Goal: Information Seeking & Learning: Learn about a topic

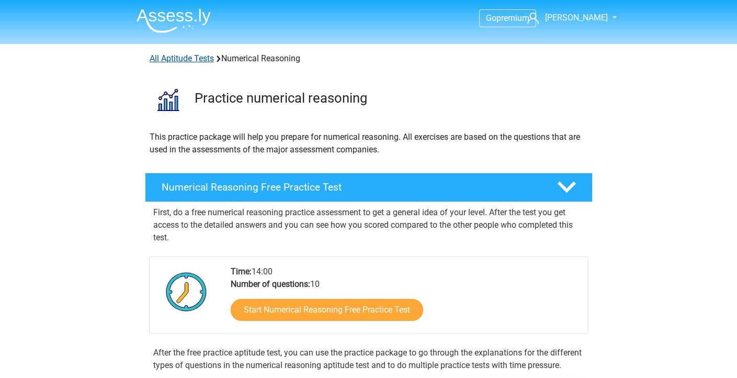
click at [198, 60] on link "All Aptitude Tests" at bounding box center [182, 58] width 64 height 10
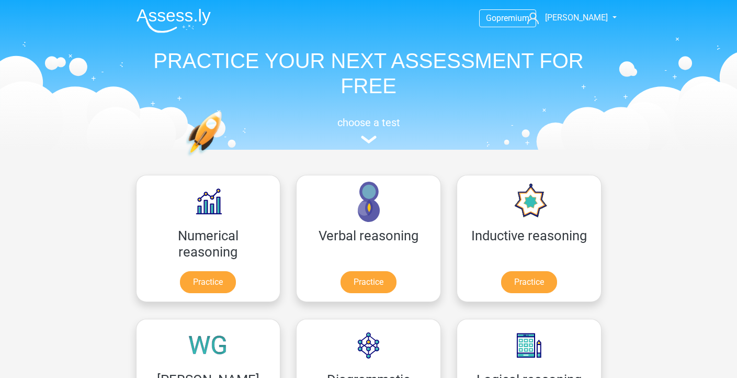
scroll to position [166, 0]
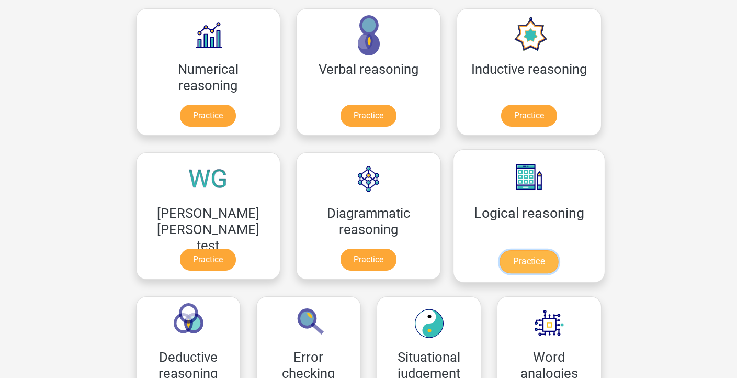
click at [500, 273] on link "Practice" at bounding box center [529, 261] width 59 height 23
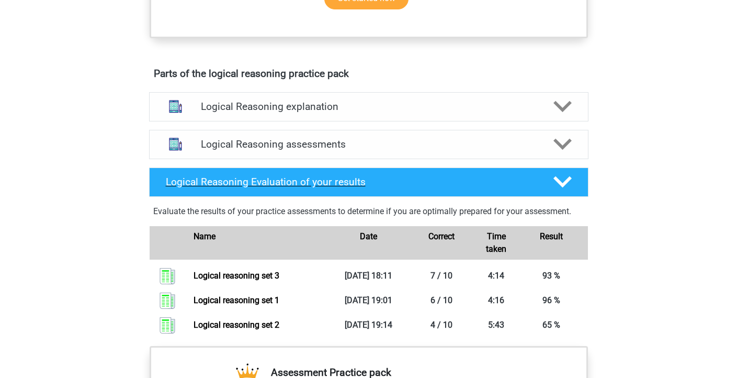
scroll to position [523, 0]
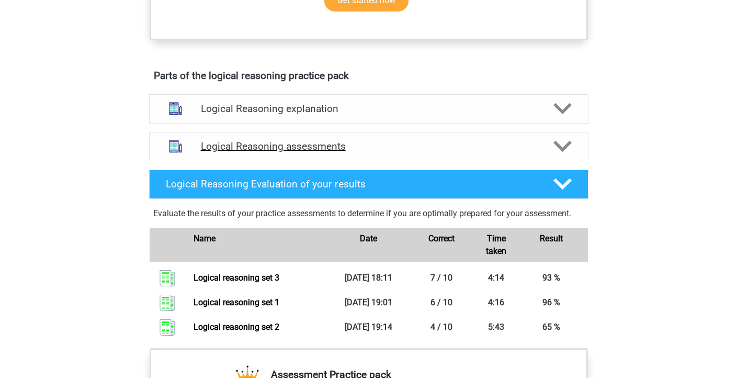
click at [262, 151] on div "Logical Reasoning assessments" at bounding box center [369, 146] width 440 height 29
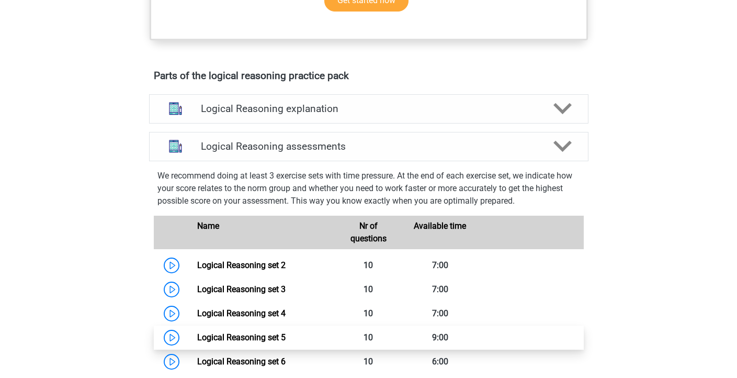
click at [197, 342] on link "Logical Reasoning set 5" at bounding box center [241, 337] width 88 height 10
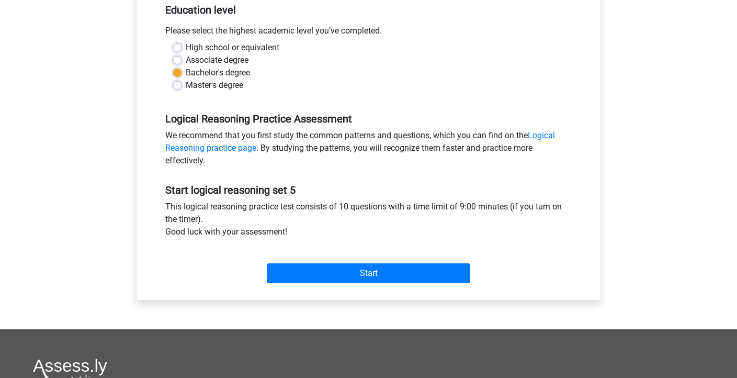
scroll to position [229, 0]
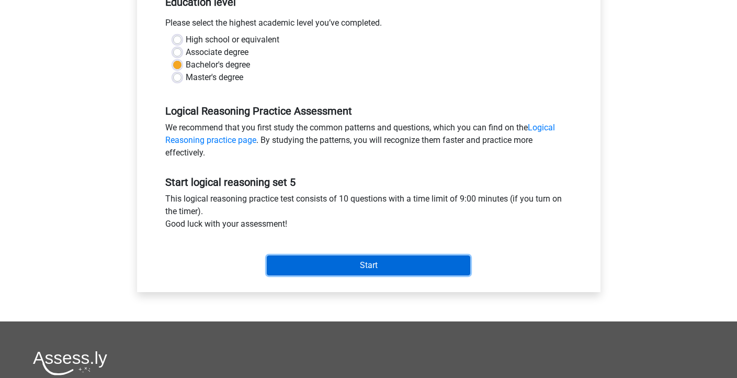
click at [435, 263] on input "Start" at bounding box center [369, 265] width 204 height 20
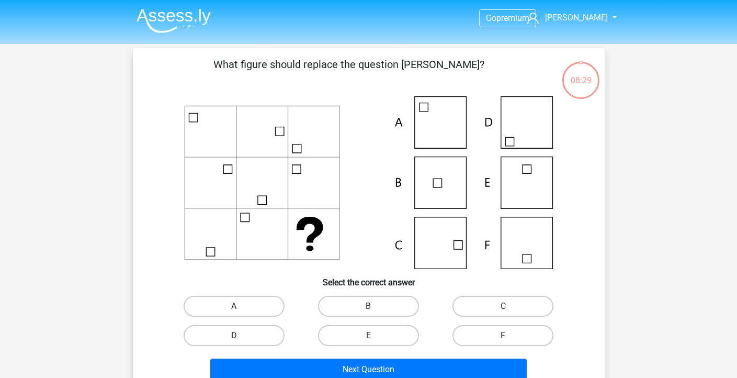
click at [522, 317] on div "C" at bounding box center [503, 306] width 135 height 29
click at [522, 314] on label "C" at bounding box center [503, 306] width 101 height 21
click at [510, 313] on input "C" at bounding box center [506, 309] width 7 height 7
radio input "true"
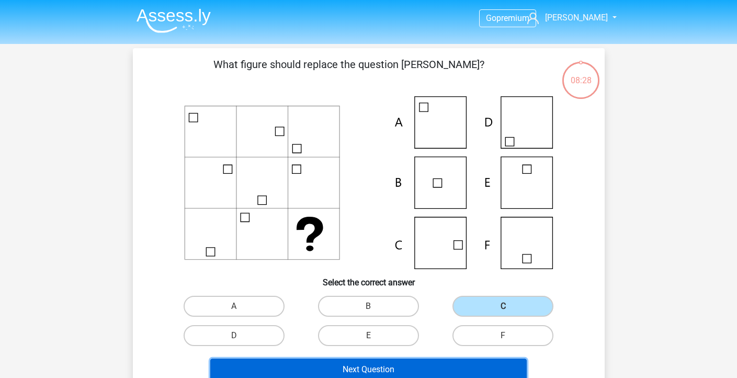
click at [415, 363] on button "Next Question" at bounding box center [368, 370] width 317 height 22
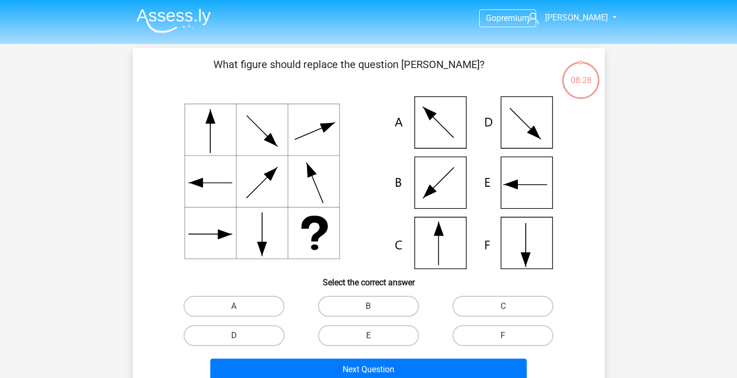
scroll to position [48, 0]
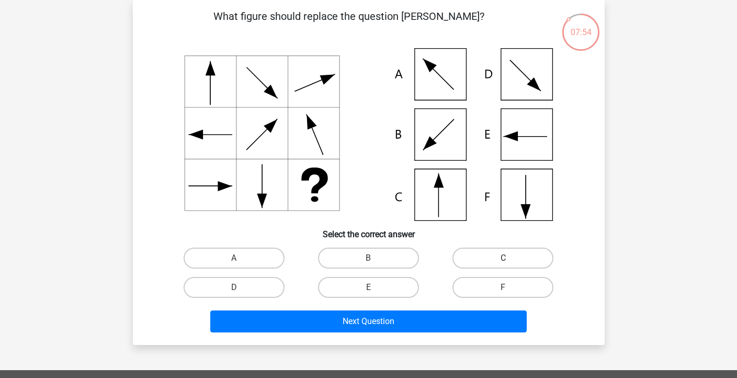
click at [522, 264] on label "C" at bounding box center [503, 258] width 101 height 21
click at [510, 264] on input "C" at bounding box center [506, 261] width 7 height 7
radio input "true"
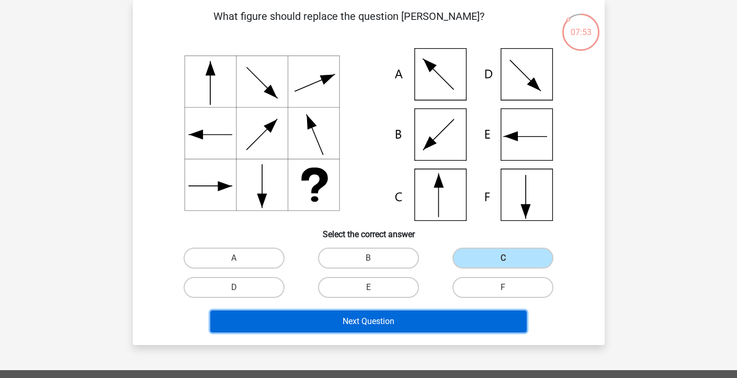
drag, startPoint x: 434, startPoint y: 323, endPoint x: 438, endPoint y: 317, distance: 7.7
click at [433, 323] on button "Next Question" at bounding box center [368, 321] width 317 height 22
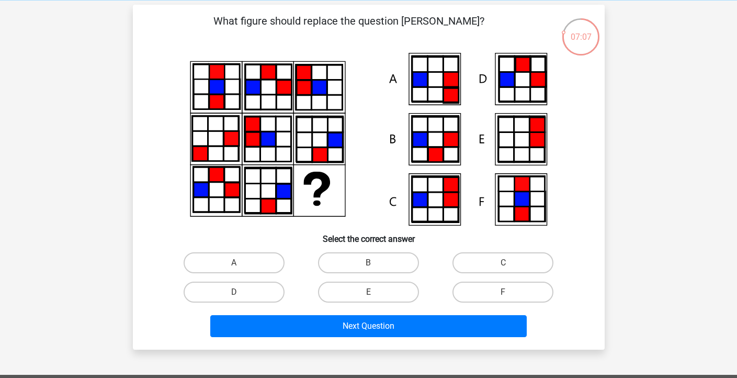
scroll to position [0, 0]
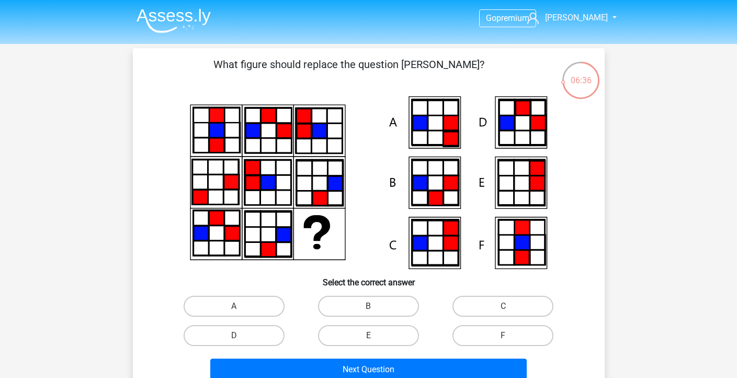
click at [368, 307] on input "B" at bounding box center [371, 309] width 7 height 7
radio input "true"
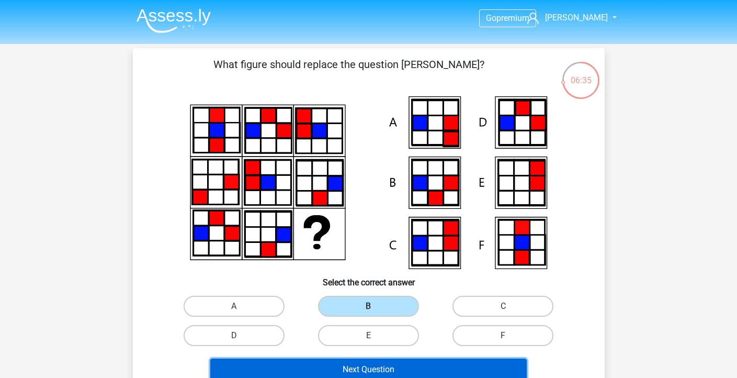
click at [371, 362] on button "Next Question" at bounding box center [368, 370] width 317 height 22
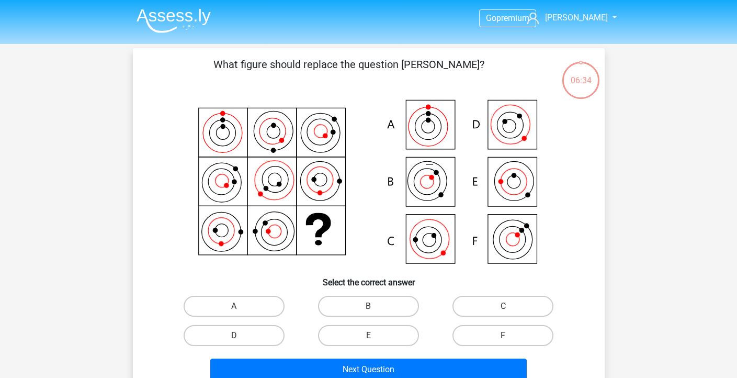
scroll to position [48, 0]
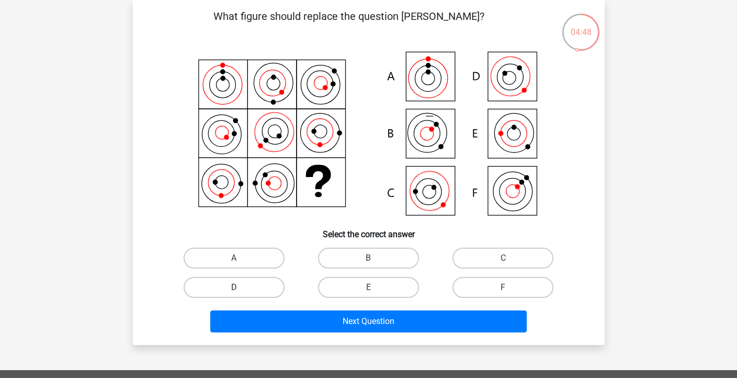
click at [265, 291] on label "D" at bounding box center [234, 287] width 101 height 21
click at [241, 291] on input "D" at bounding box center [237, 290] width 7 height 7
radio input "true"
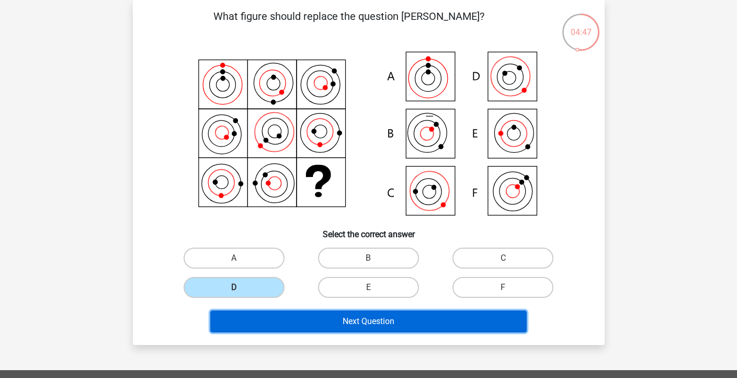
click at [290, 322] on button "Next Question" at bounding box center [368, 321] width 317 height 22
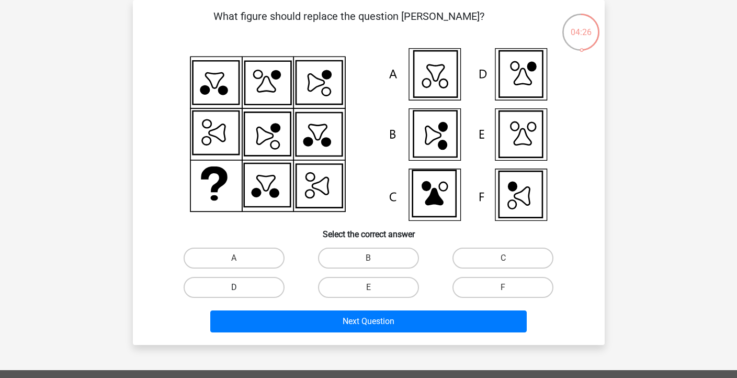
click at [245, 285] on label "D" at bounding box center [234, 287] width 101 height 21
click at [241, 287] on input "D" at bounding box center [237, 290] width 7 height 7
radio input "true"
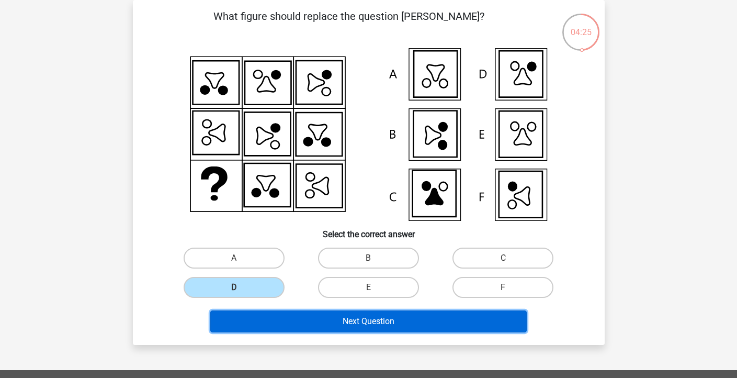
click at [294, 310] on button "Next Question" at bounding box center [368, 321] width 317 height 22
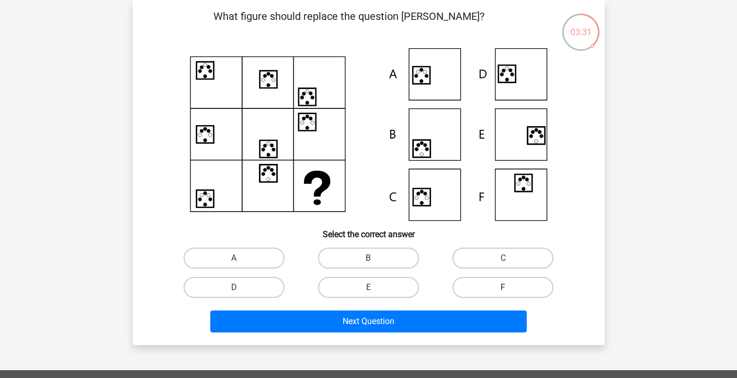
click at [490, 280] on label "F" at bounding box center [503, 287] width 101 height 21
click at [503, 287] on input "F" at bounding box center [506, 290] width 7 height 7
radio input "true"
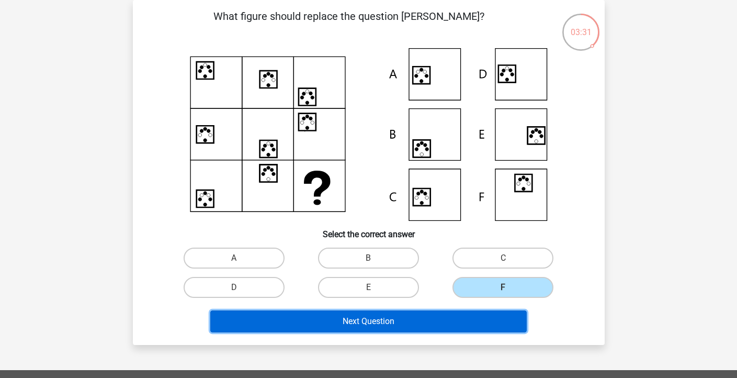
click at [469, 327] on button "Next Question" at bounding box center [368, 321] width 317 height 22
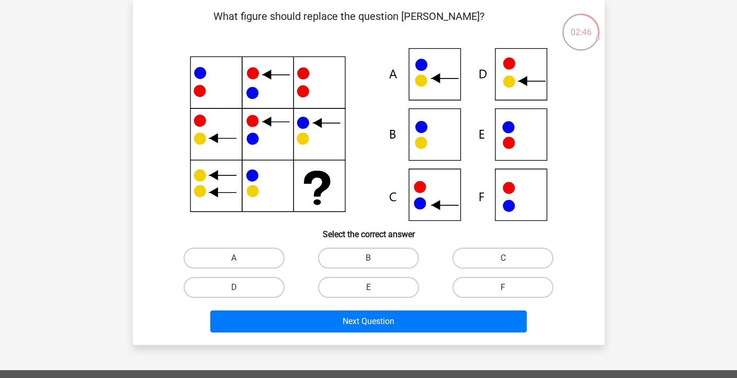
scroll to position [41, 0]
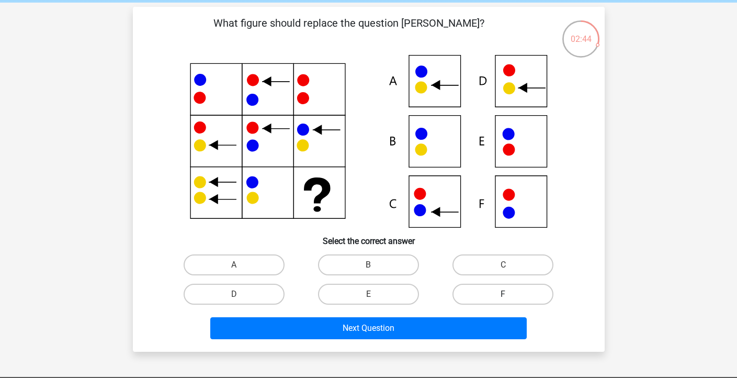
click at [467, 289] on label "F" at bounding box center [503, 294] width 101 height 21
click at [503, 294] on input "F" at bounding box center [506, 297] width 7 height 7
radio input "true"
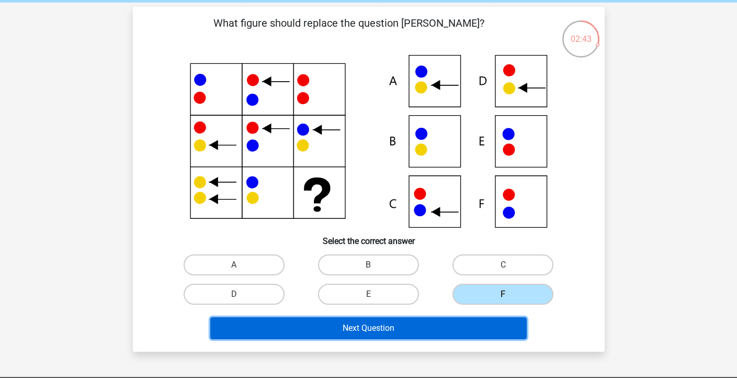
click at [462, 326] on button "Next Question" at bounding box center [368, 328] width 317 height 22
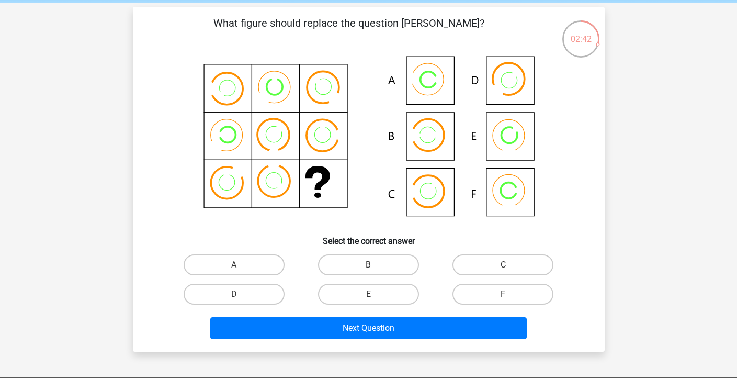
scroll to position [48, 0]
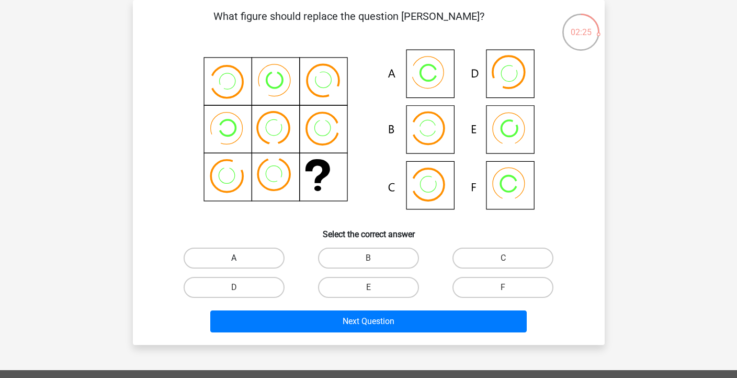
click at [241, 249] on label "A" at bounding box center [234, 258] width 101 height 21
click at [241, 258] on input "A" at bounding box center [237, 261] width 7 height 7
radio input "true"
click at [319, 342] on div "What figure should replace the question mark? Select the correct answer A B" at bounding box center [369, 172] width 472 height 345
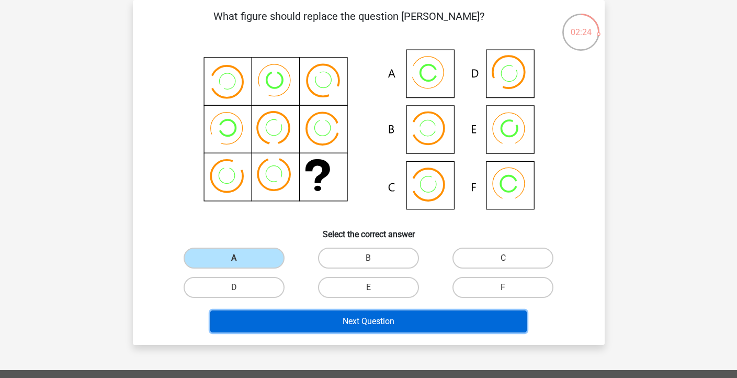
click at [317, 325] on button "Next Question" at bounding box center [368, 321] width 317 height 22
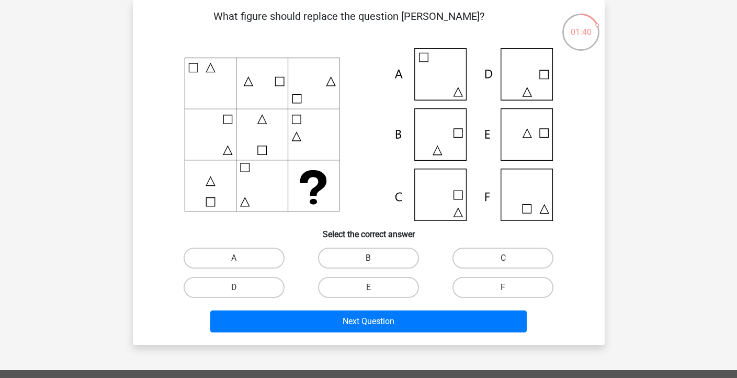
click at [359, 260] on label "B" at bounding box center [368, 258] width 101 height 21
click at [368, 260] on input "B" at bounding box center [371, 261] width 7 height 7
radio input "true"
click at [359, 300] on div "E" at bounding box center [368, 287] width 135 height 29
click at [359, 309] on div "Next Question" at bounding box center [369, 319] width 439 height 35
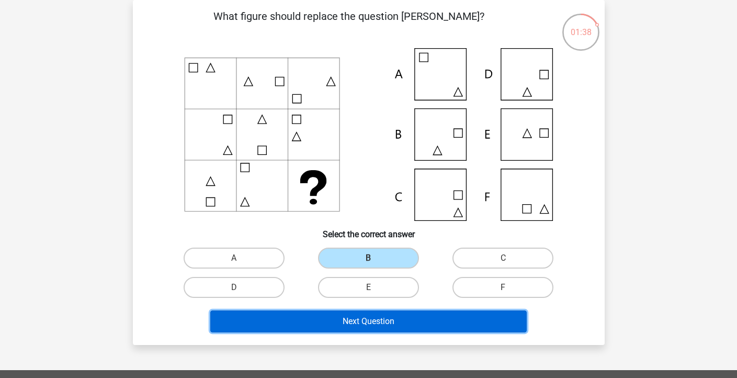
click at [359, 313] on button "Next Question" at bounding box center [368, 321] width 317 height 22
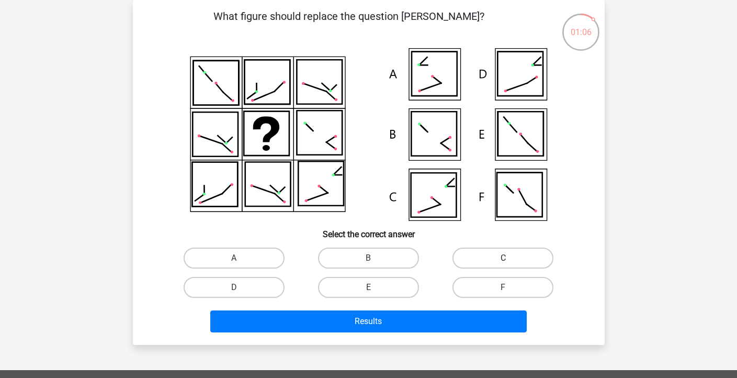
click at [485, 259] on label "C" at bounding box center [503, 258] width 101 height 21
click at [503, 259] on input "C" at bounding box center [506, 261] width 7 height 7
radio input "true"
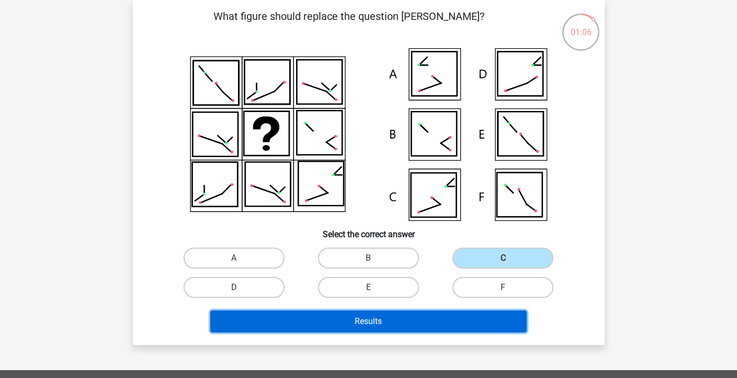
click at [464, 315] on button "Results" at bounding box center [368, 321] width 317 height 22
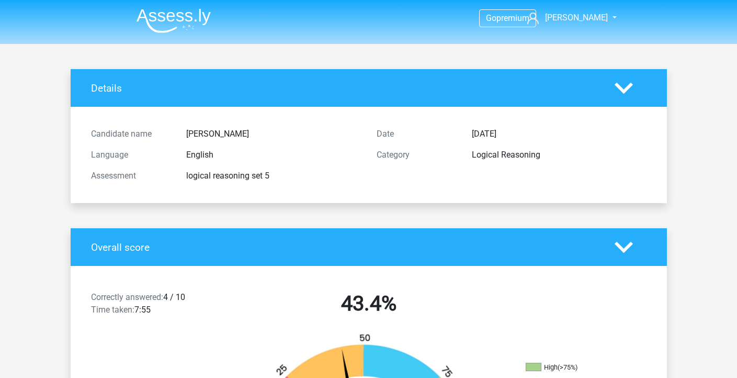
click at [184, 21] on img at bounding box center [174, 20] width 74 height 25
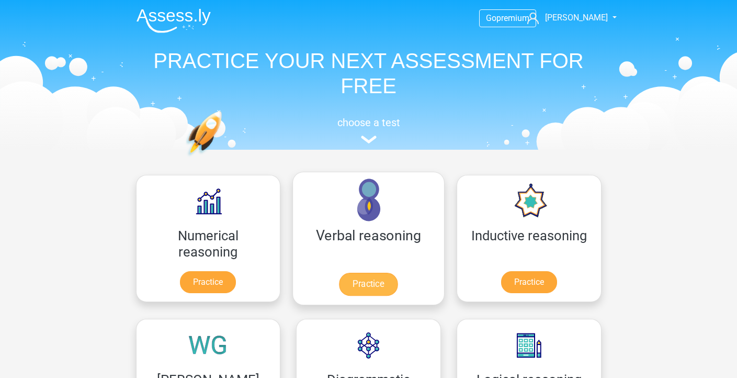
scroll to position [133, 0]
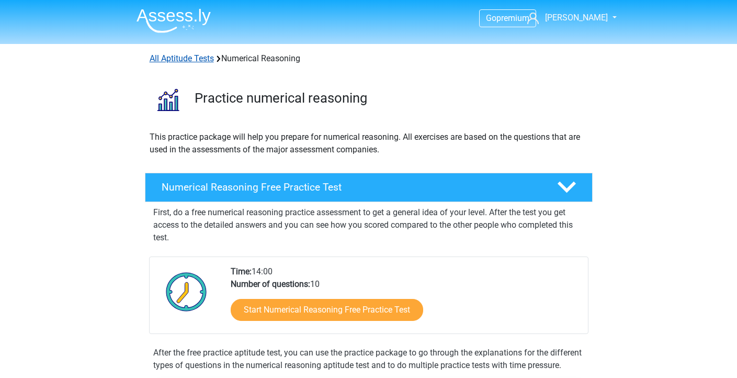
click at [173, 62] on link "All Aptitude Tests" at bounding box center [182, 58] width 64 height 10
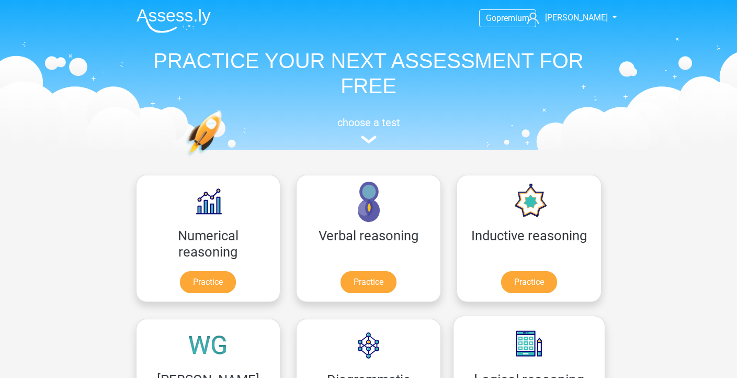
scroll to position [166, 0]
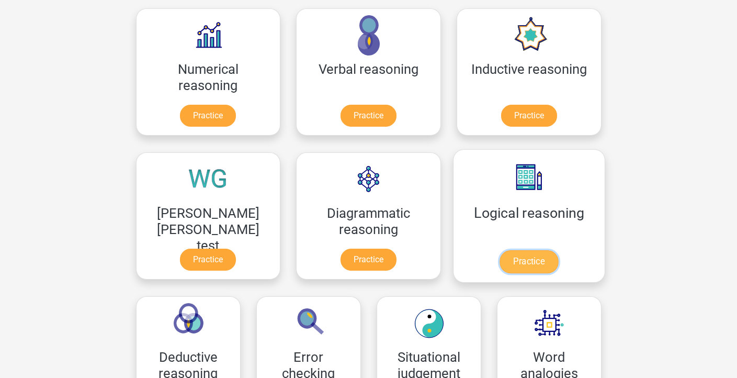
click at [500, 256] on link "Practice" at bounding box center [529, 261] width 59 height 23
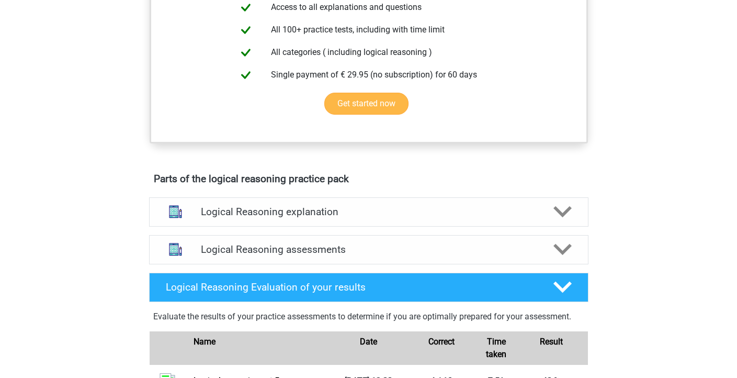
scroll to position [567, 0]
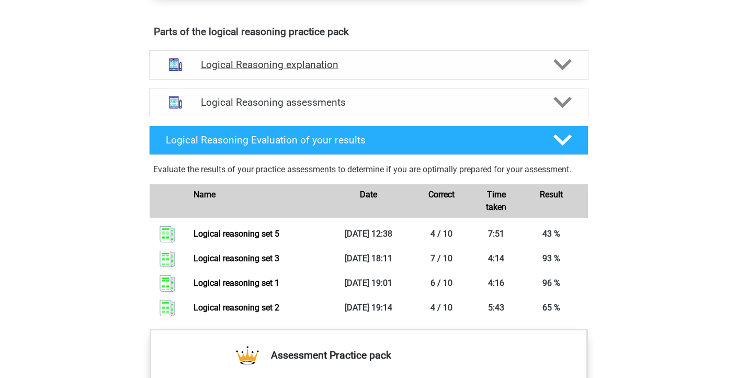
click at [374, 80] on div "Logical Reasoning explanation" at bounding box center [369, 64] width 440 height 29
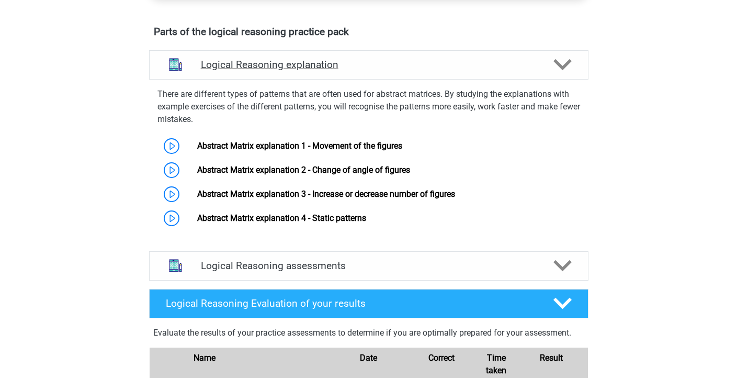
click at [338, 71] on h4 "Logical Reasoning explanation" at bounding box center [369, 65] width 336 height 12
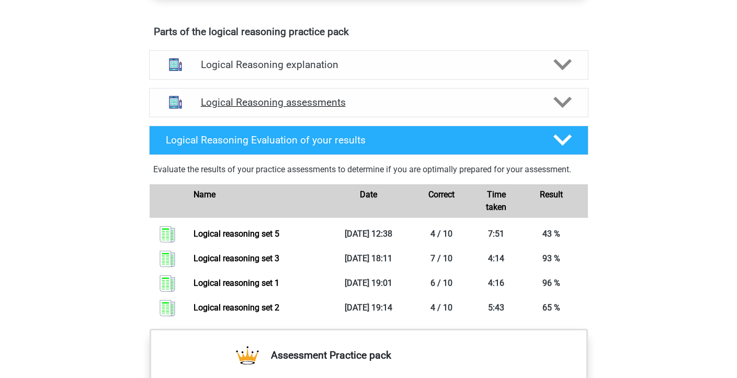
click at [334, 117] on div "Logical Reasoning assessments" at bounding box center [369, 102] width 440 height 29
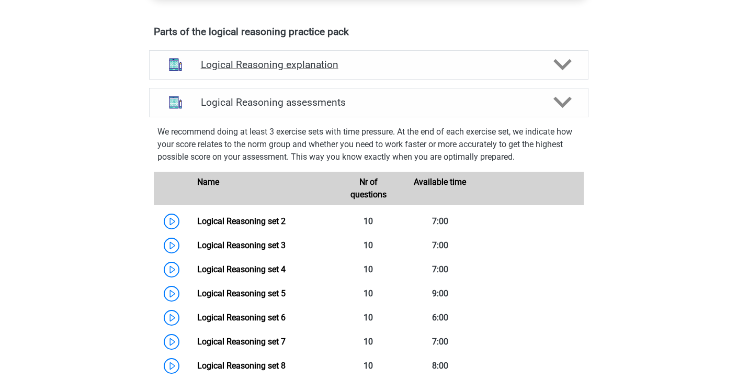
click at [259, 80] on div "Logical Reasoning explanation" at bounding box center [369, 64] width 440 height 29
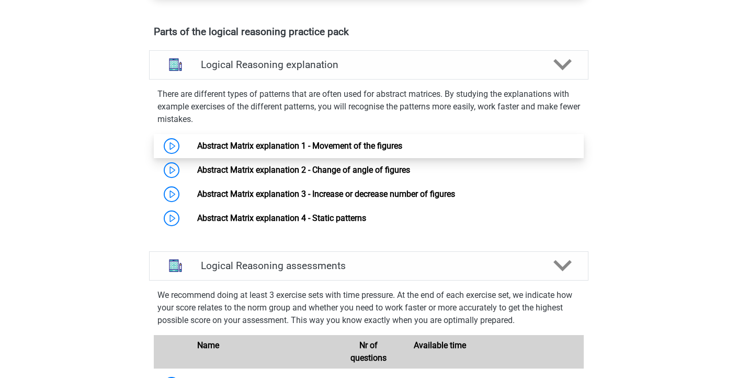
click at [242, 151] on link "Abstract Matrix explanation 1 - Movement of the figures" at bounding box center [299, 146] width 205 height 10
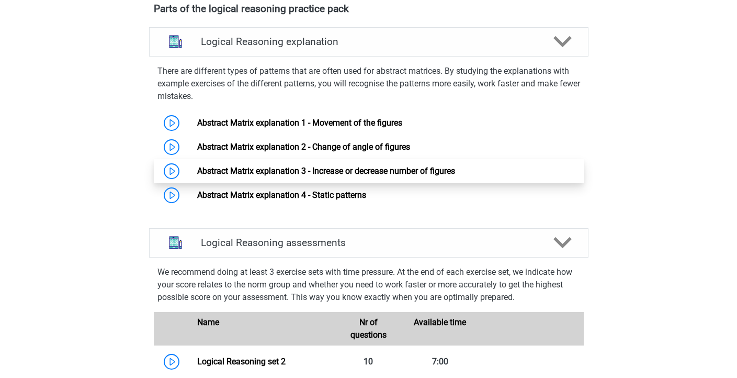
scroll to position [590, 0]
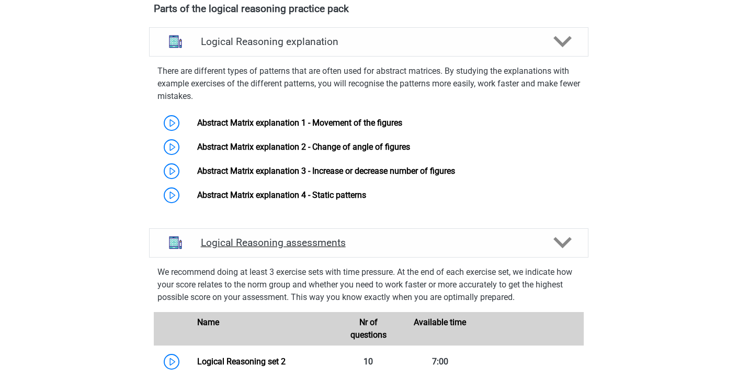
click at [315, 241] on div "Logical Reasoning assessments" at bounding box center [369, 242] width 440 height 29
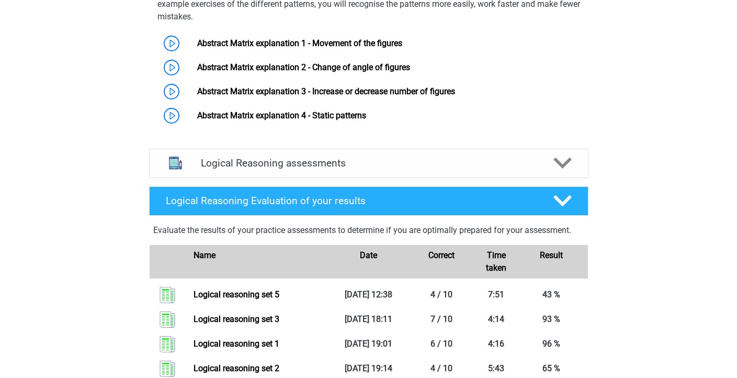
scroll to position [699, 0]
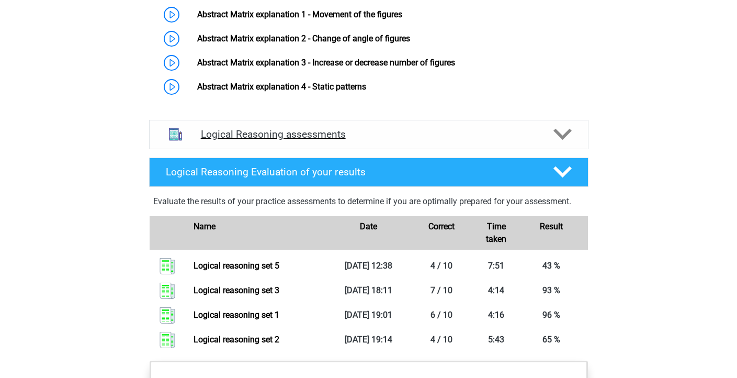
click at [338, 140] on h4 "Logical Reasoning assessments" at bounding box center [369, 134] width 336 height 12
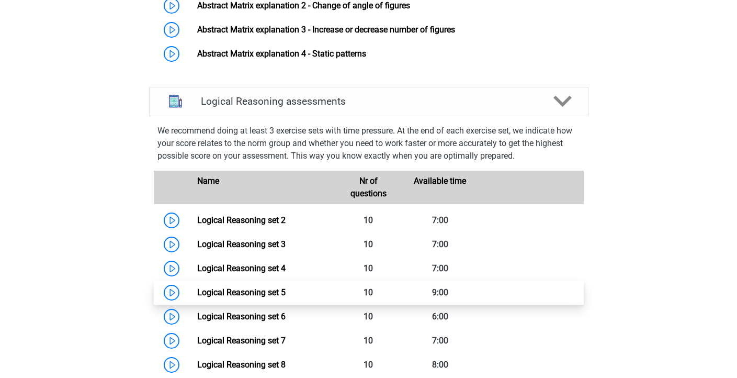
scroll to position [790, 0]
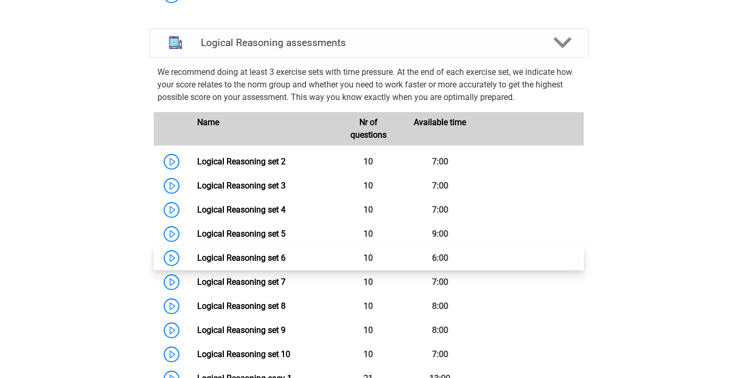
click at [197, 263] on link "Logical Reasoning set 6" at bounding box center [241, 258] width 88 height 10
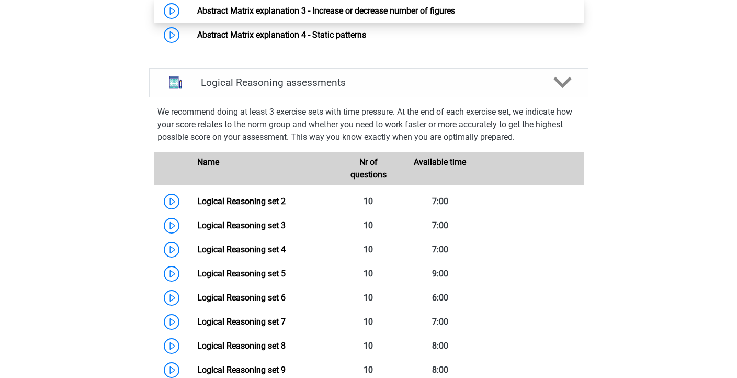
scroll to position [690, 0]
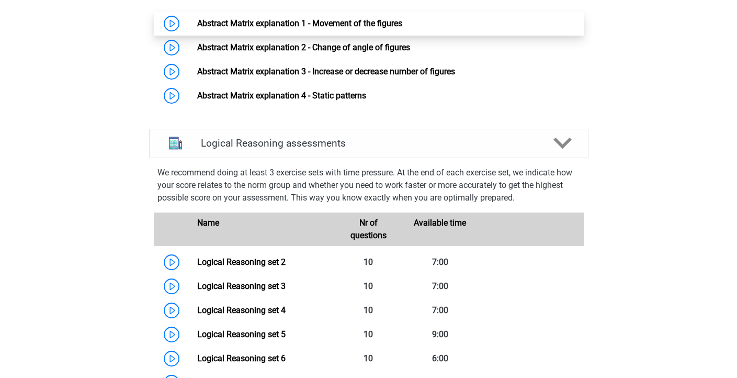
click at [252, 28] on link "Abstract Matrix explanation 1 - Movement of the figures" at bounding box center [299, 23] width 205 height 10
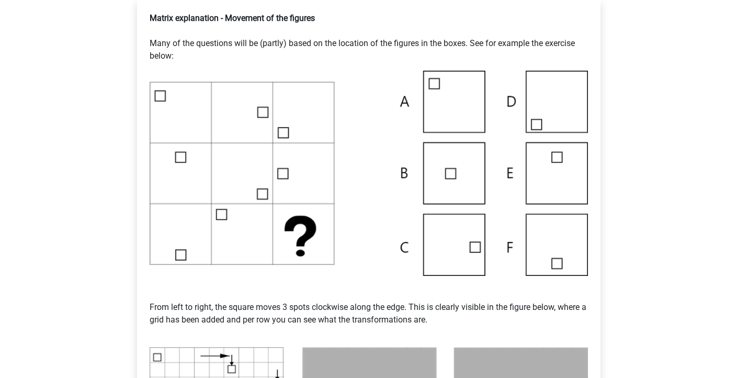
scroll to position [428, 0]
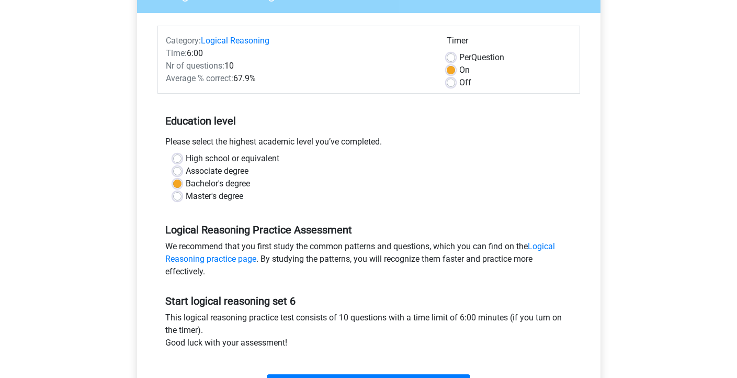
scroll to position [193, 0]
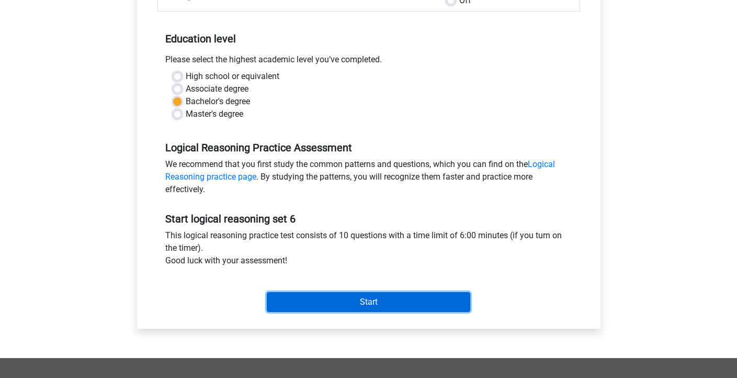
click at [377, 300] on input "Start" at bounding box center [369, 302] width 204 height 20
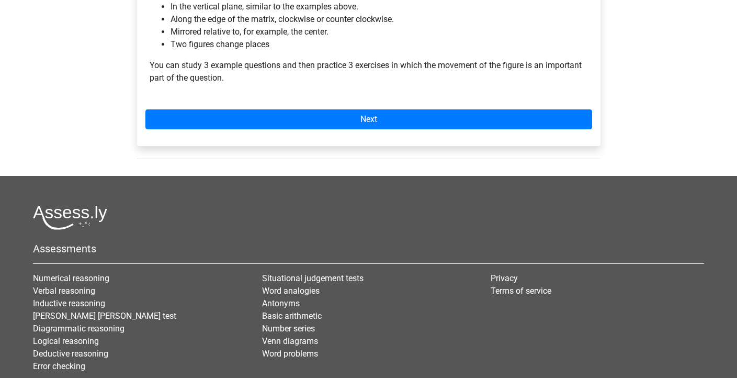
scroll to position [856, 0]
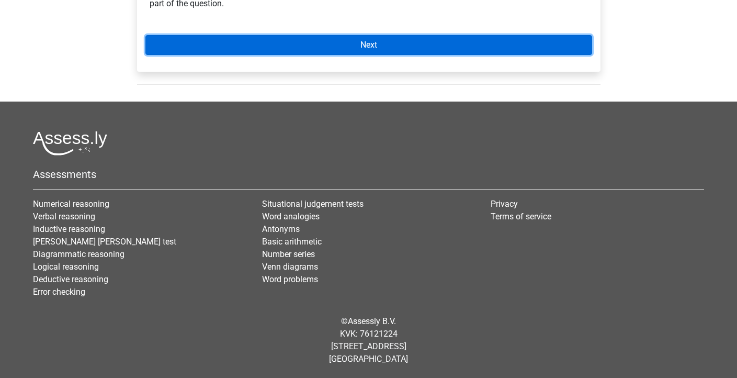
click at [392, 44] on link "Next" at bounding box center [368, 45] width 447 height 20
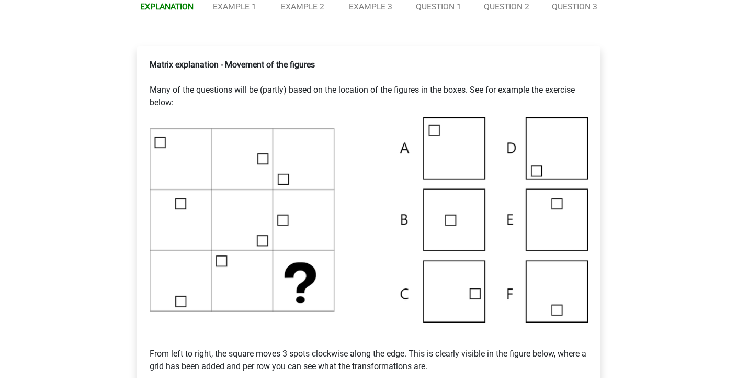
scroll to position [4, 0]
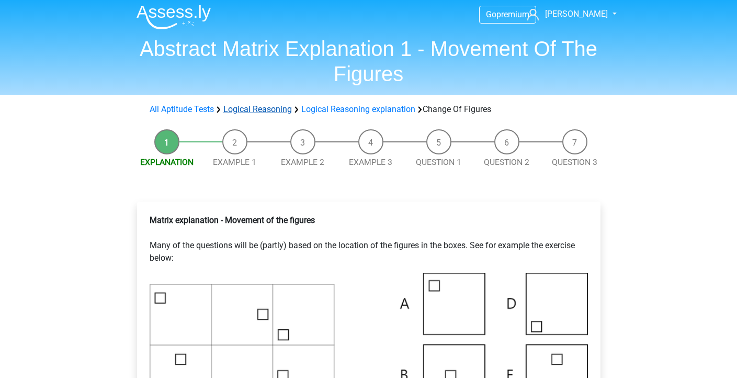
click at [243, 111] on link "Logical Reasoning" at bounding box center [257, 109] width 69 height 10
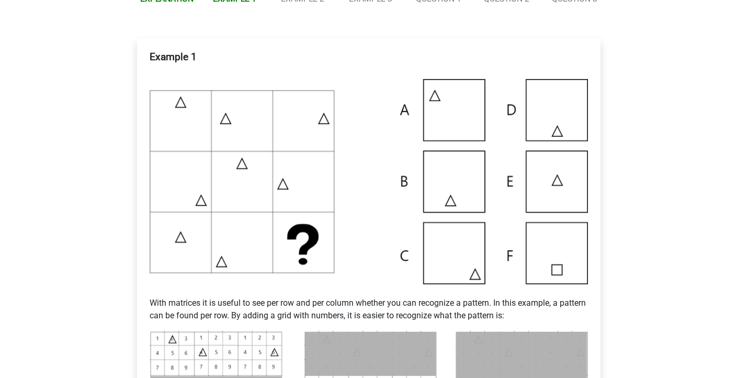
scroll to position [256, 0]
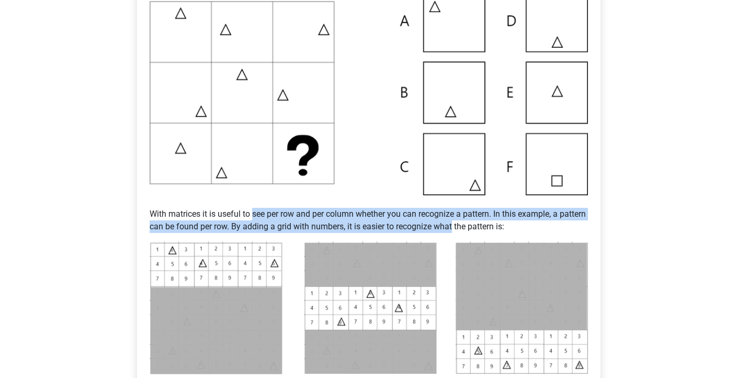
drag, startPoint x: 285, startPoint y: 210, endPoint x: 483, endPoint y: 221, distance: 198.7
click at [483, 221] on p "With matrices it is useful to see per row and per column whether you can recogn…" at bounding box center [369, 214] width 439 height 38
click at [281, 216] on p "With matrices it is useful to see per row and per column whether you can recogn…" at bounding box center [369, 214] width 439 height 38
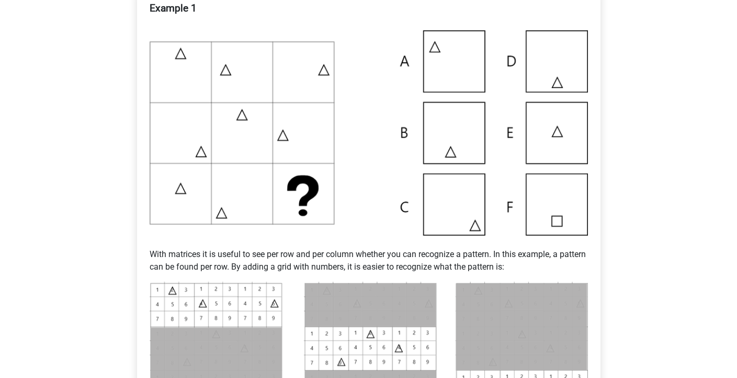
scroll to position [216, 0]
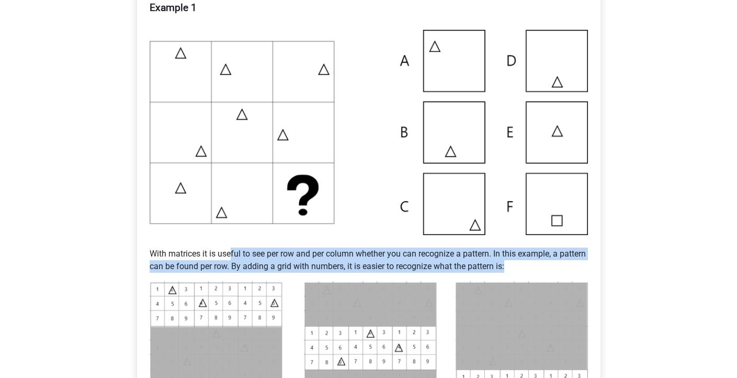
drag, startPoint x: 233, startPoint y: 250, endPoint x: 556, endPoint y: 270, distance: 323.5
click at [573, 270] on p "With matrices it is useful to see per row and per column whether you can recogn…" at bounding box center [369, 254] width 439 height 38
click at [335, 250] on p "With matrices it is useful to see per row and per column whether you can recogn…" at bounding box center [369, 254] width 439 height 38
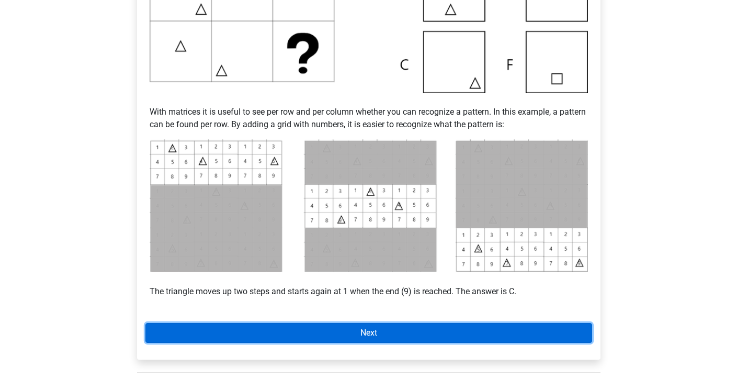
scroll to position [383, 0]
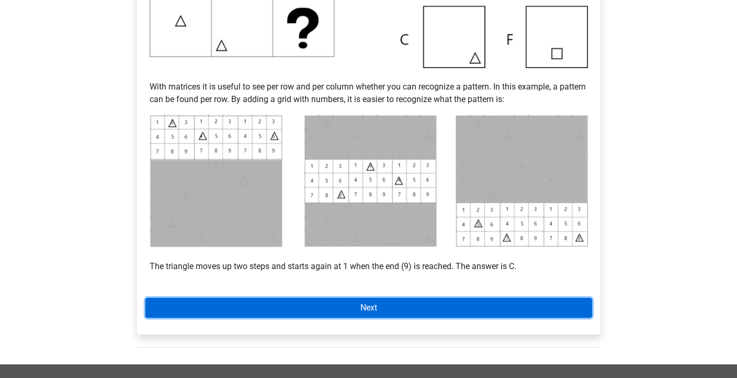
click at [359, 306] on link "Next" at bounding box center [368, 308] width 447 height 20
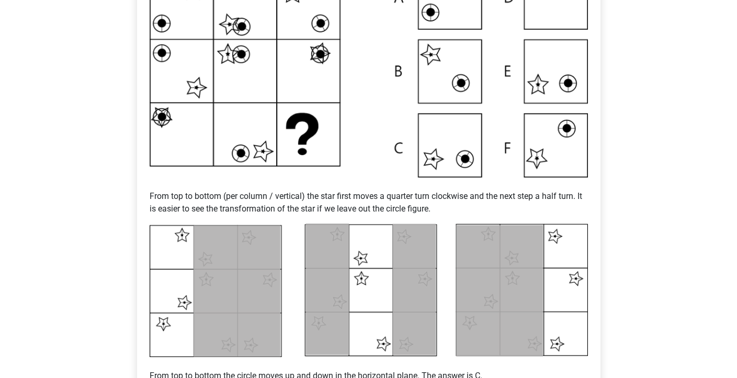
scroll to position [283, 0]
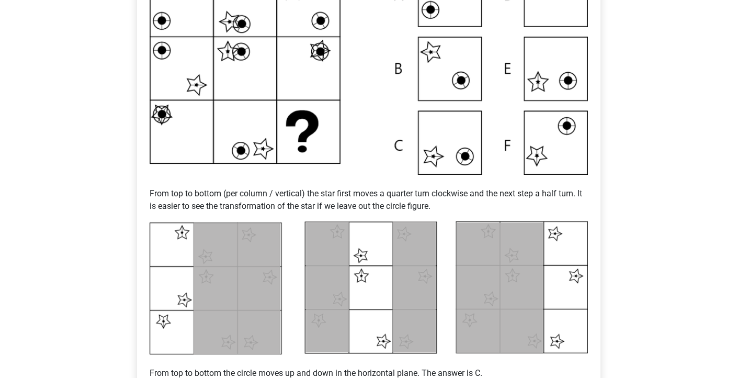
click at [258, 192] on p "From top to bottom (per column / vertical) the star first moves a quarter turn …" at bounding box center [369, 194] width 439 height 38
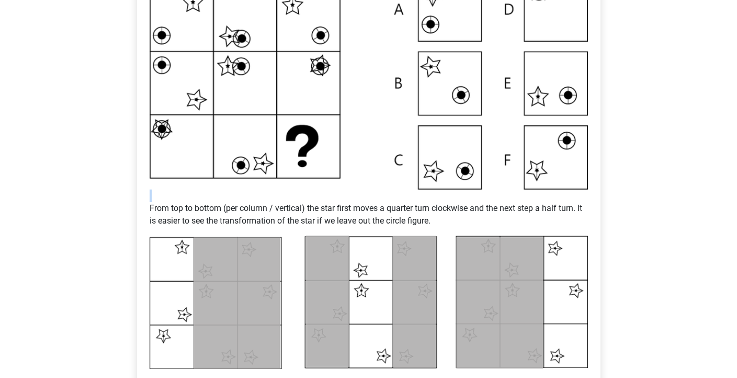
scroll to position [271, 0]
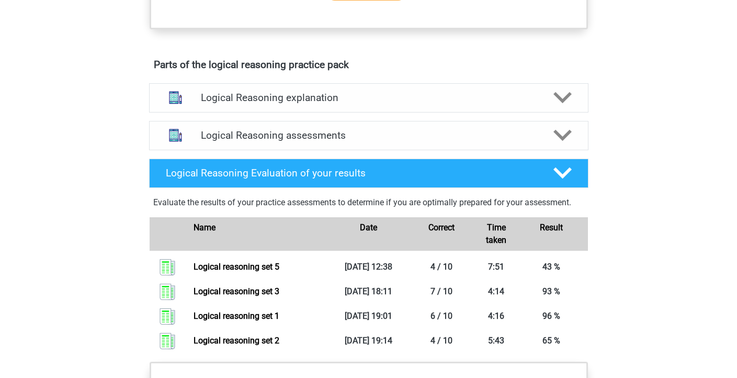
scroll to position [598, 0]
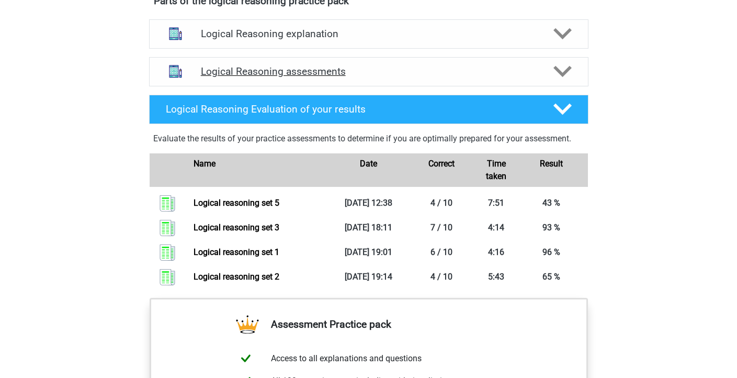
click at [327, 77] on h4 "Logical Reasoning assessments" at bounding box center [369, 71] width 336 height 12
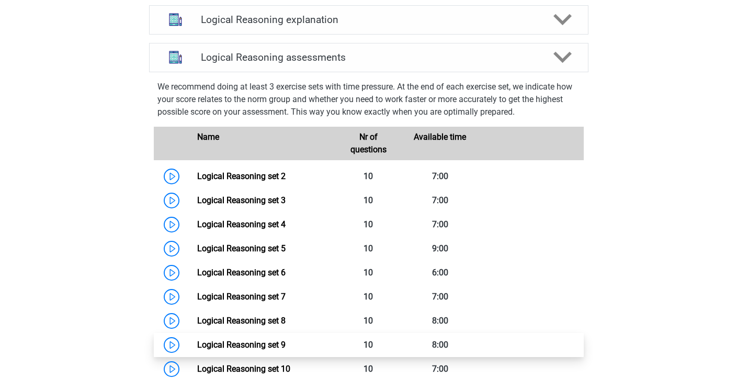
scroll to position [612, 0]
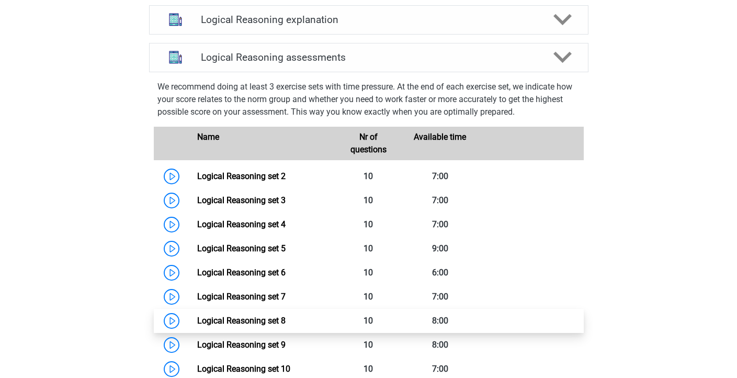
click at [197, 326] on link "Logical Reasoning set 8" at bounding box center [241, 321] width 88 height 10
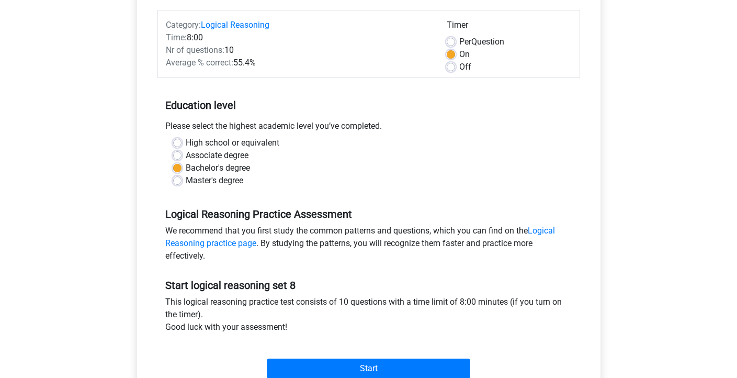
scroll to position [171, 0]
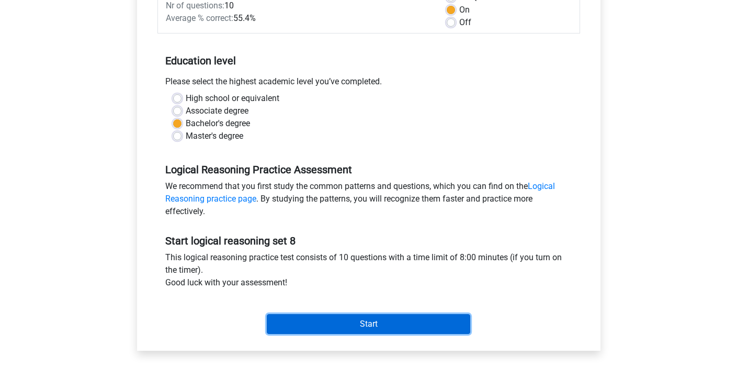
click at [327, 328] on input "Start" at bounding box center [369, 324] width 204 height 20
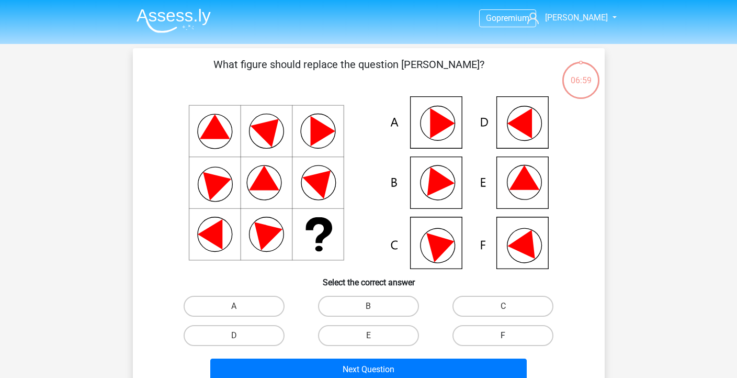
click at [496, 334] on label "F" at bounding box center [503, 335] width 101 height 21
click at [503, 335] on input "F" at bounding box center [506, 338] width 7 height 7
radio input "true"
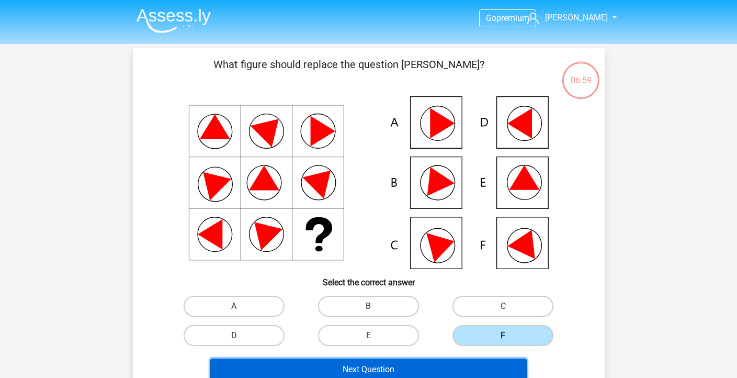
click at [456, 359] on button "Next Question" at bounding box center [368, 370] width 317 height 22
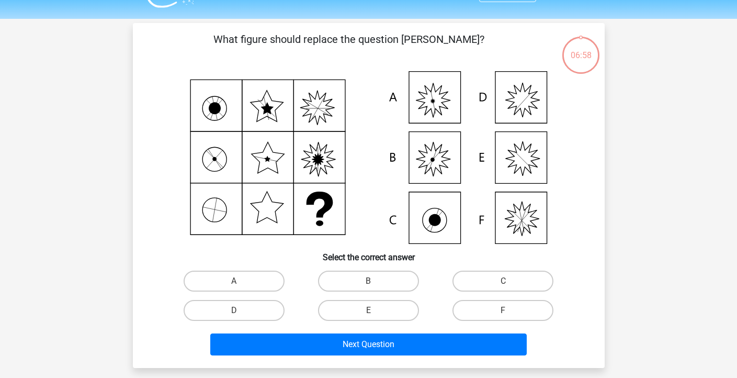
scroll to position [48, 0]
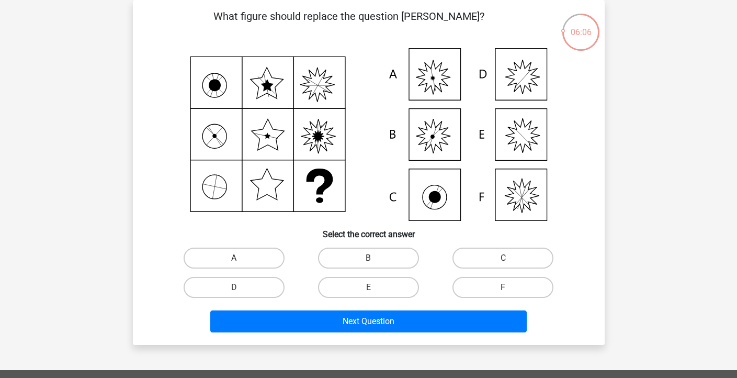
click at [239, 256] on label "A" at bounding box center [234, 258] width 101 height 21
click at [239, 258] on input "A" at bounding box center [237, 261] width 7 height 7
radio input "true"
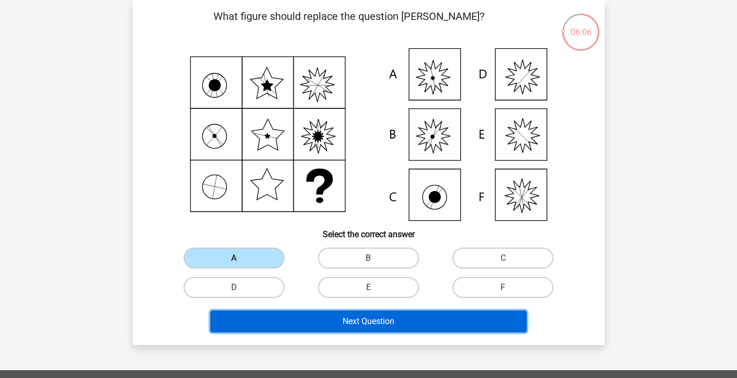
click at [275, 312] on button "Next Question" at bounding box center [368, 321] width 317 height 22
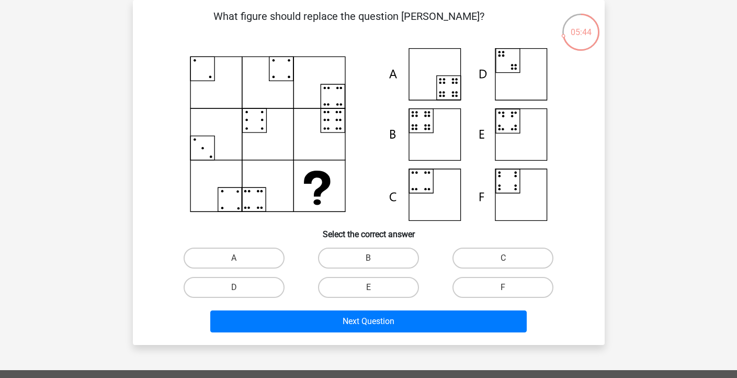
click at [369, 267] on label "B" at bounding box center [368, 258] width 101 height 21
click at [369, 265] on input "B" at bounding box center [371, 261] width 7 height 7
radio input "true"
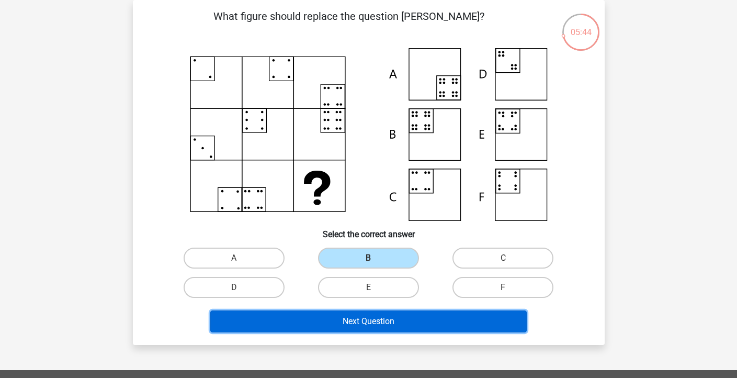
click at [376, 312] on button "Next Question" at bounding box center [368, 321] width 317 height 22
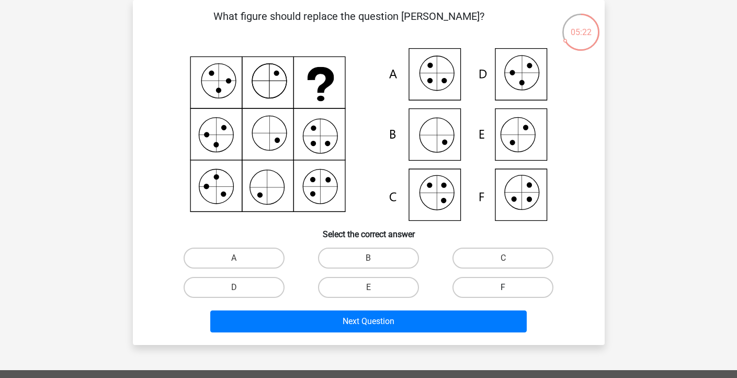
click at [486, 284] on label "F" at bounding box center [503, 287] width 101 height 21
click at [503, 287] on input "F" at bounding box center [506, 290] width 7 height 7
radio input "true"
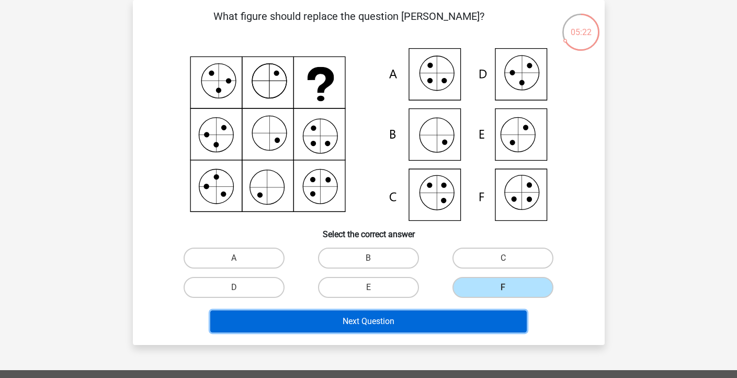
click at [391, 320] on button "Next Question" at bounding box center [368, 321] width 317 height 22
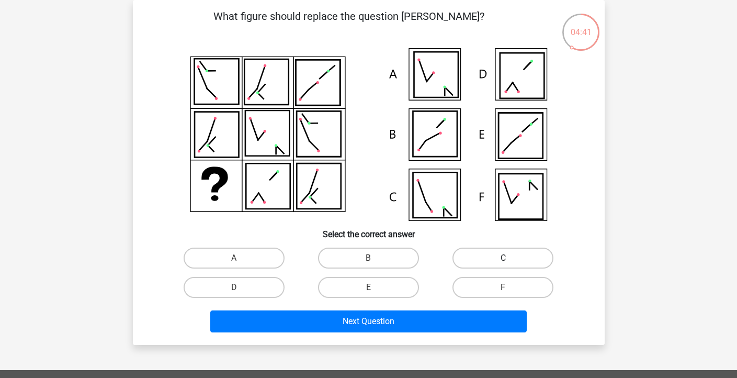
click at [512, 263] on label "C" at bounding box center [503, 258] width 101 height 21
click at [510, 263] on input "C" at bounding box center [506, 261] width 7 height 7
radio input "true"
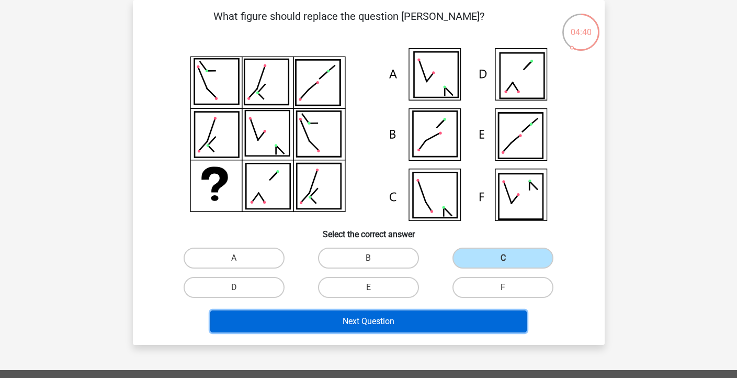
click at [438, 319] on button "Next Question" at bounding box center [368, 321] width 317 height 22
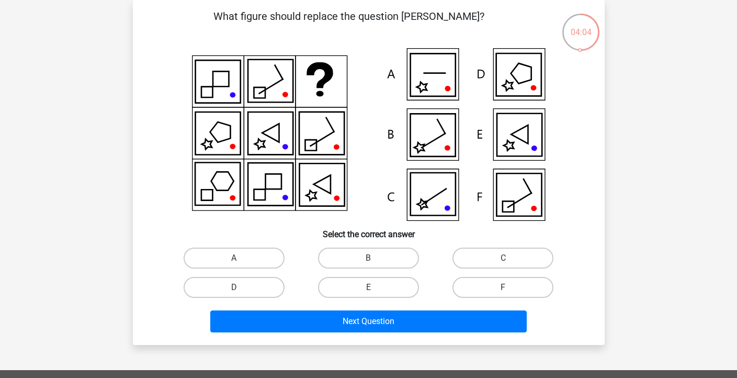
click at [492, 241] on div "What figure should replace the question mark?" at bounding box center [369, 172] width 464 height 328
click at [479, 262] on label "C" at bounding box center [503, 258] width 101 height 21
click at [503, 262] on input "C" at bounding box center [506, 261] width 7 height 7
radio input "true"
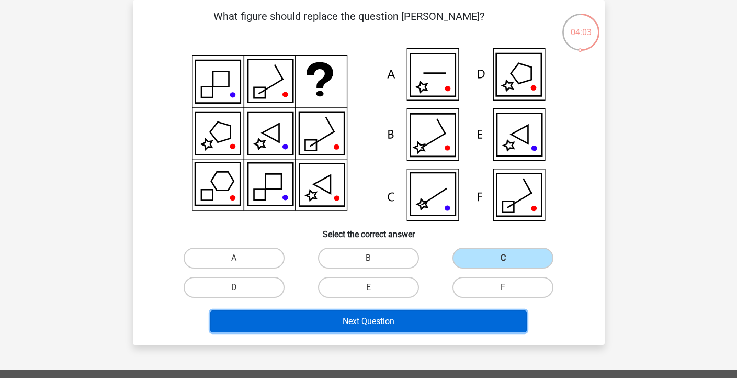
click at [424, 317] on button "Next Question" at bounding box center [368, 321] width 317 height 22
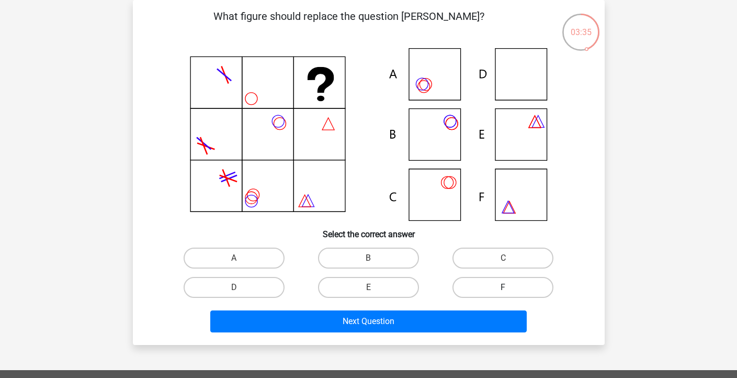
click at [486, 281] on label "F" at bounding box center [503, 287] width 101 height 21
click at [503, 287] on input "F" at bounding box center [506, 290] width 7 height 7
radio input "true"
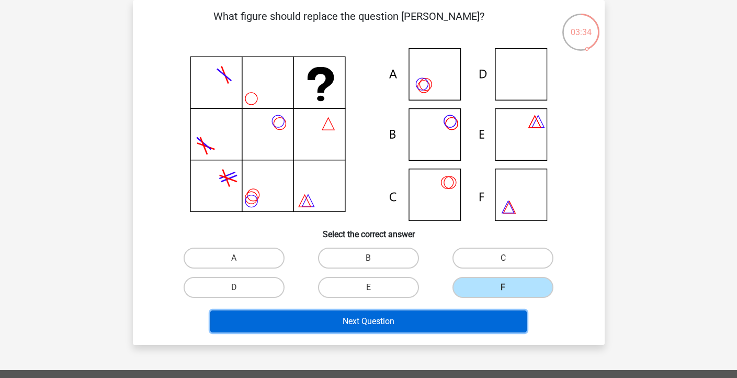
click at [419, 316] on button "Next Question" at bounding box center [368, 321] width 317 height 22
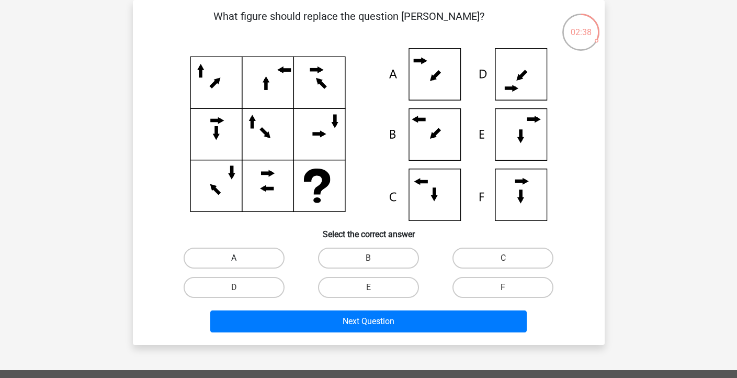
click at [229, 252] on label "A" at bounding box center [234, 258] width 101 height 21
click at [234, 258] on input "A" at bounding box center [237, 261] width 7 height 7
radio input "true"
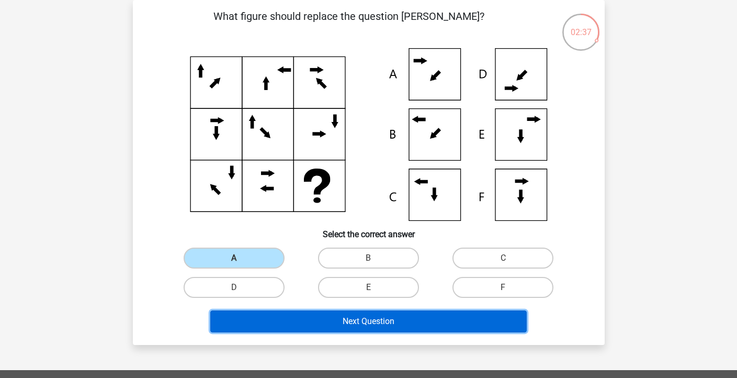
click at [370, 328] on button "Next Question" at bounding box center [368, 321] width 317 height 22
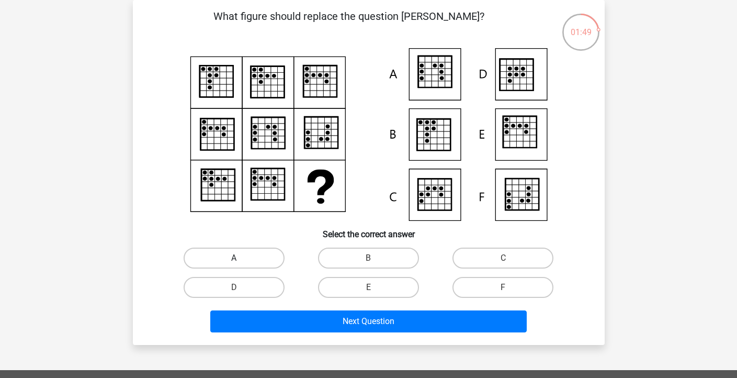
click at [256, 253] on label "A" at bounding box center [234, 258] width 101 height 21
click at [241, 258] on input "A" at bounding box center [237, 261] width 7 height 7
radio input "true"
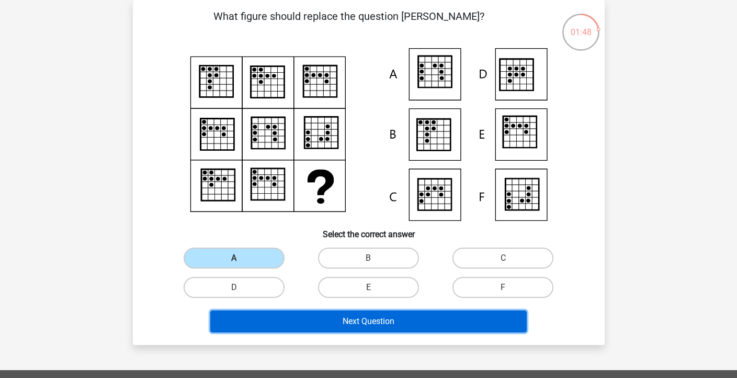
click at [338, 320] on button "Next Question" at bounding box center [368, 321] width 317 height 22
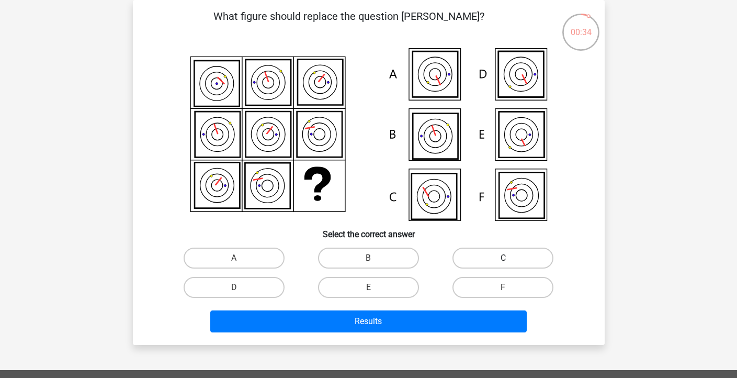
click at [503, 252] on label "C" at bounding box center [503, 258] width 101 height 21
click at [503, 258] on input "C" at bounding box center [506, 261] width 7 height 7
radio input "true"
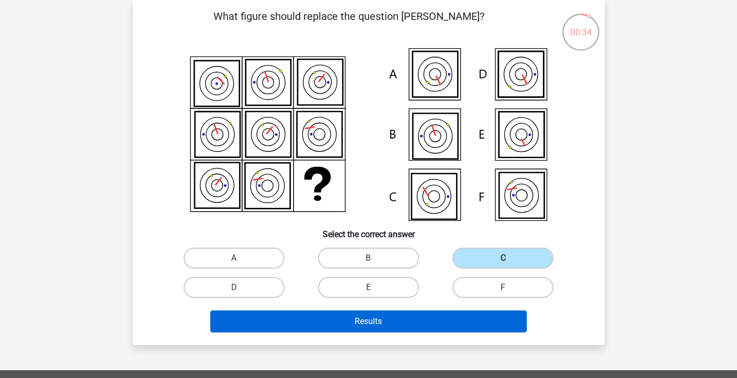
drag, startPoint x: 428, startPoint y: 341, endPoint x: 430, endPoint y: 328, distance: 13.3
click at [428, 341] on div "What figure should replace the question mark?" at bounding box center [369, 172] width 472 height 345
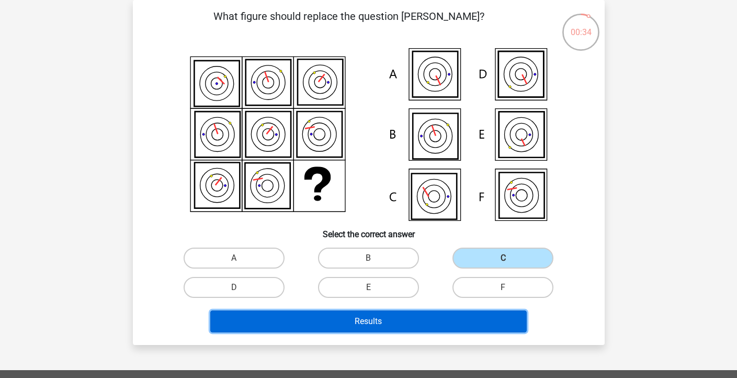
click at [429, 321] on button "Results" at bounding box center [368, 321] width 317 height 22
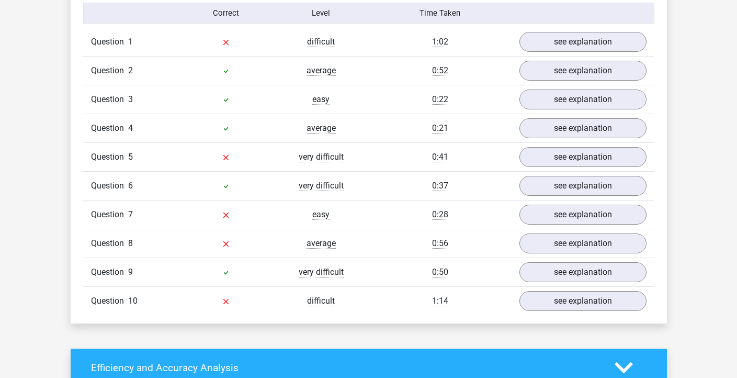
scroll to position [853, 0]
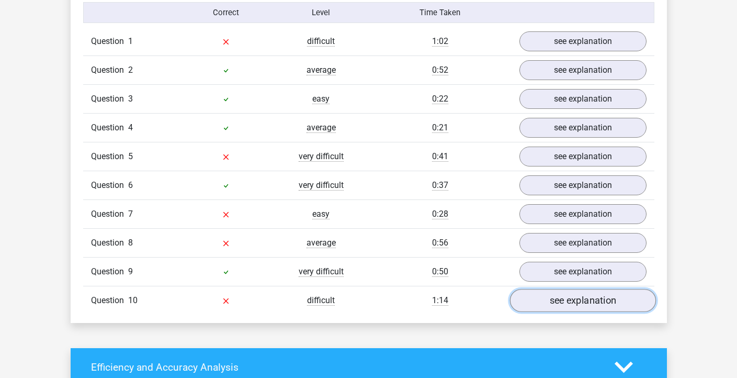
click at [555, 297] on link "see explanation" at bounding box center [583, 300] width 146 height 23
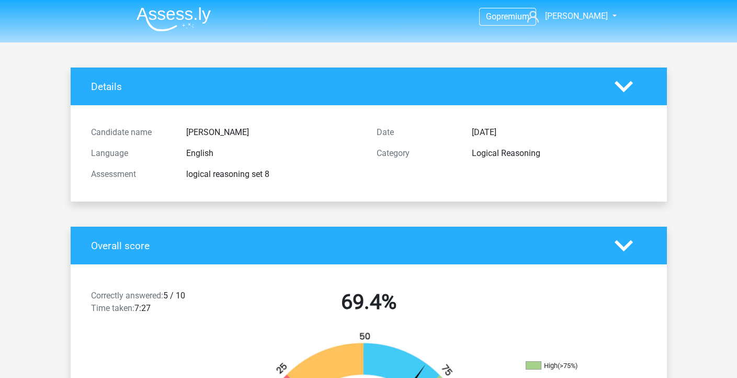
scroll to position [0, 0]
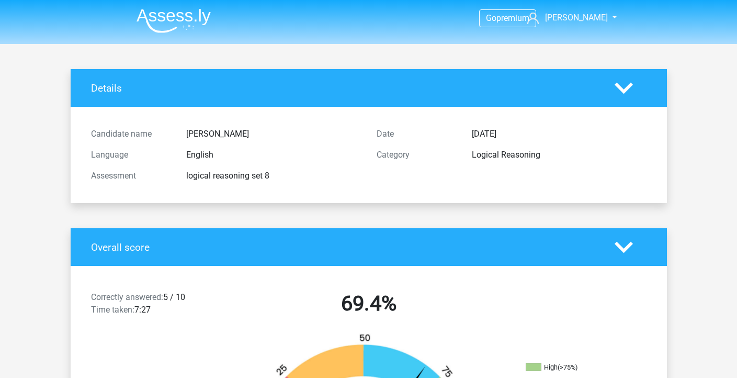
click at [185, 26] on img at bounding box center [174, 20] width 74 height 25
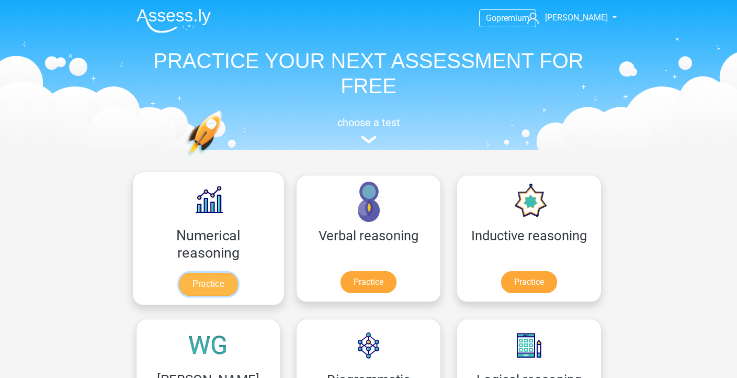
click at [186, 279] on link "Practice" at bounding box center [208, 284] width 59 height 23
